Goal: Task Accomplishment & Management: Complete application form

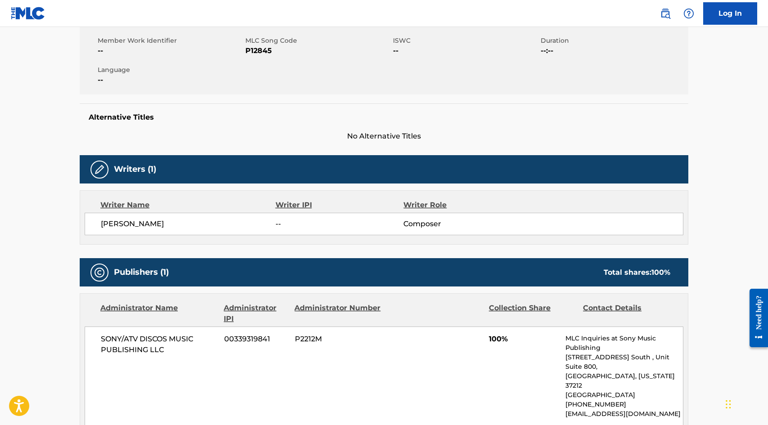
click at [40, 11] on img at bounding box center [28, 13] width 35 height 13
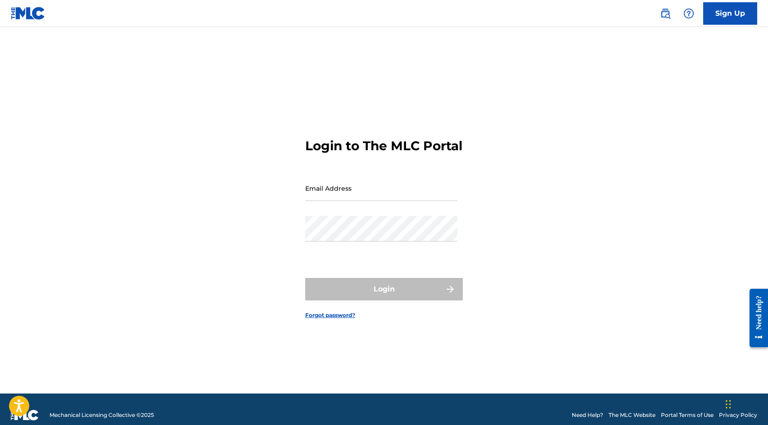
scroll to position [12, 0]
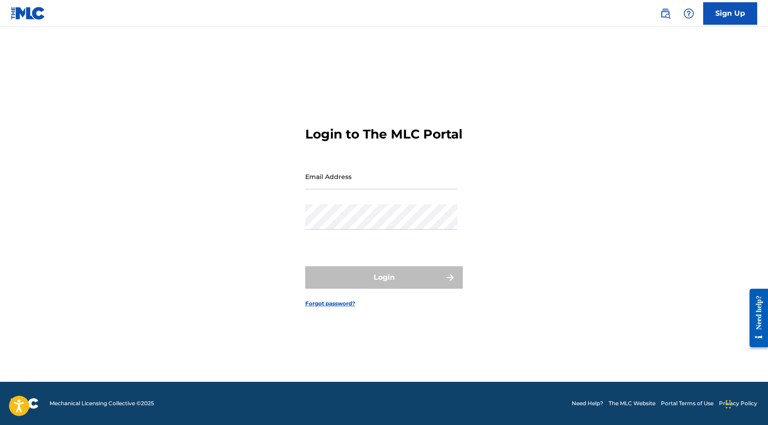
click at [728, 13] on link "Sign Up" at bounding box center [730, 13] width 54 height 22
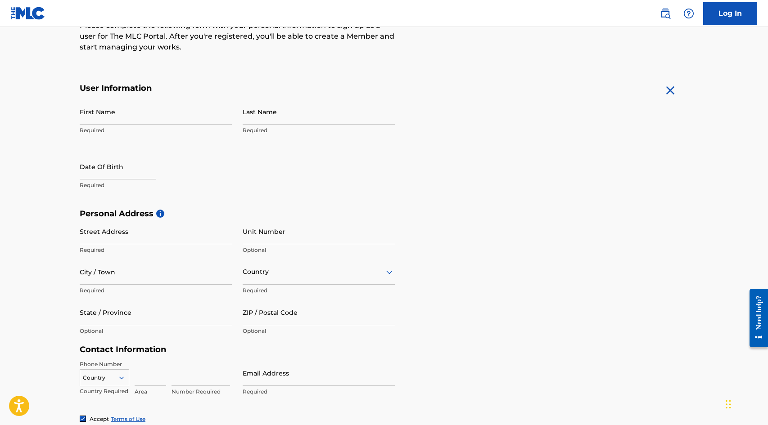
scroll to position [127, 0]
click at [100, 115] on input "First Name" at bounding box center [156, 113] width 152 height 26
type input "Yoktan"
type input "[PERSON_NAME]"
type input "Israel"
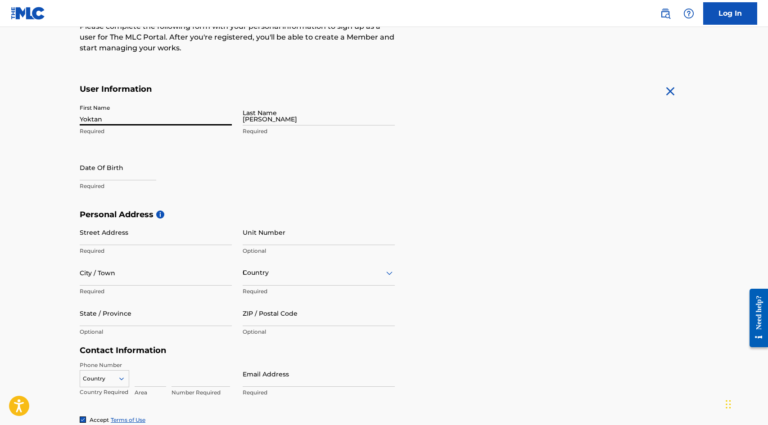
type input "972"
type input "58"
type input "7569656"
type input "[EMAIL_ADDRESS][DOMAIN_NAME]"
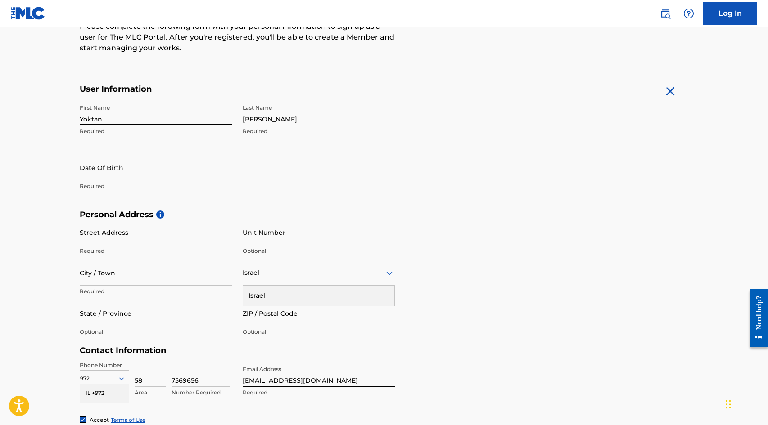
select select "7"
select select "2025"
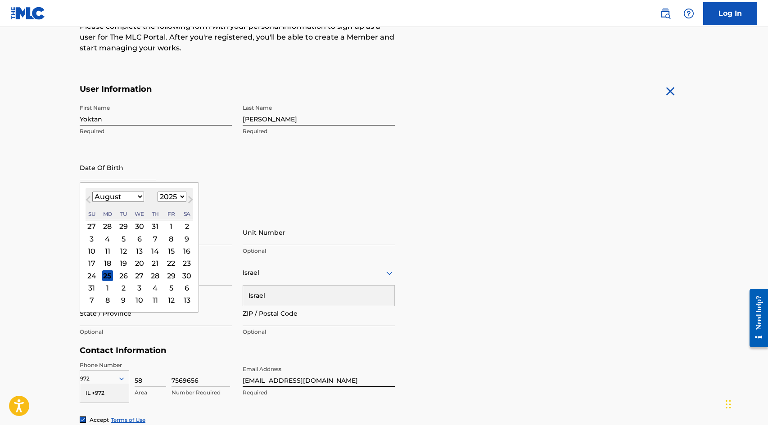
click at [108, 169] on input "text" at bounding box center [118, 168] width 76 height 26
click at [114, 196] on select "January February March April May June July August September October November De…" at bounding box center [118, 197] width 52 height 10
select select "10"
click at [92, 192] on select "January February March April May June July August September October November De…" at bounding box center [118, 197] width 52 height 10
click at [165, 196] on select "1900 1901 1902 1903 1904 1905 1906 1907 1908 1909 1910 1911 1912 1913 1914 1915…" at bounding box center [171, 197] width 29 height 10
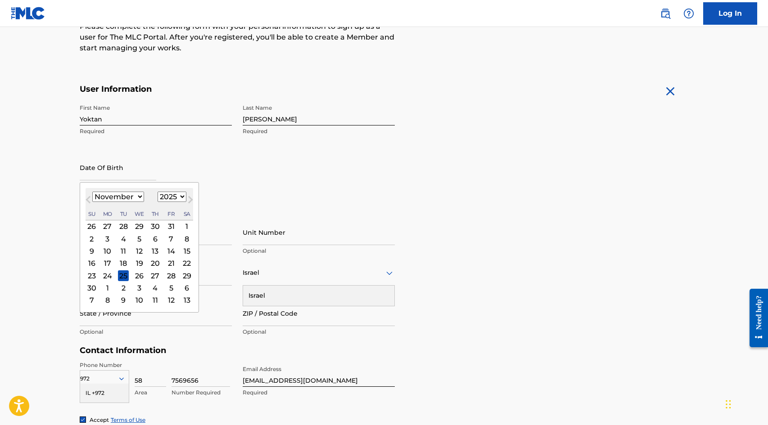
select select "1969"
click at [157, 192] on select "1900 1901 1902 1903 1904 1905 1906 1907 1908 1909 1910 1911 1912 1913 1914 1915…" at bounding box center [171, 197] width 29 height 10
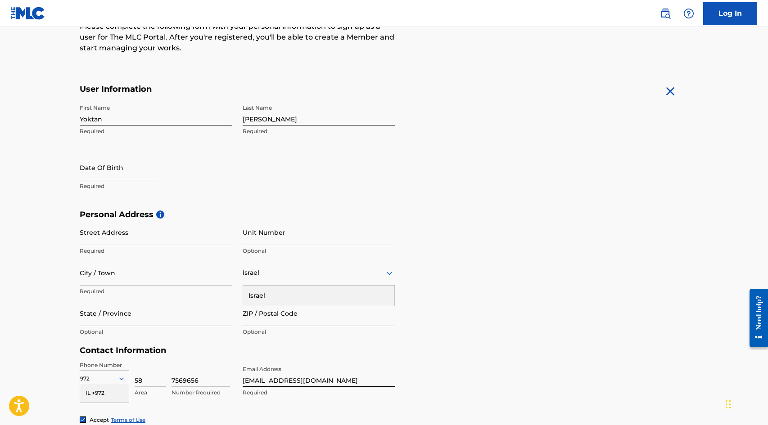
click at [258, 164] on div "First Name Yoktan Required Last Name [PERSON_NAME] Required Date Of Birth Requi…" at bounding box center [237, 155] width 315 height 110
